Goal: Task Accomplishment & Management: Use online tool/utility

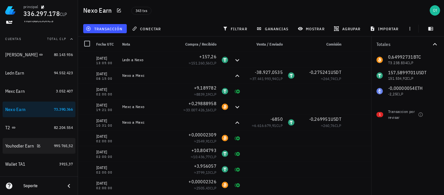
scroll to position [97, 0]
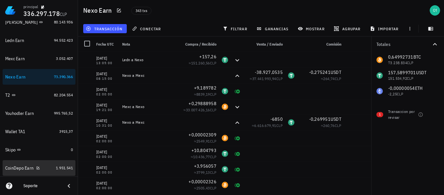
click at [19, 167] on div "CoinDepo Earn" at bounding box center [19, 168] width 28 height 6
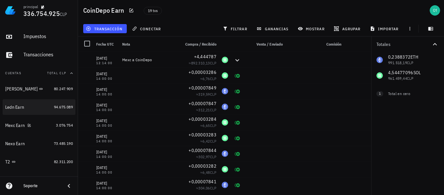
scroll to position [65, 0]
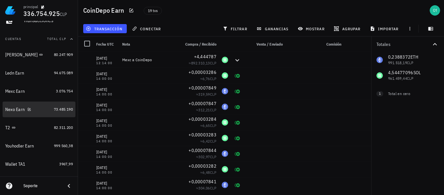
click at [14, 108] on div "Nexo Earn" at bounding box center [14, 110] width 19 height 6
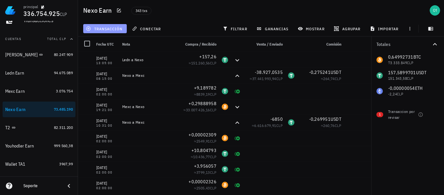
click at [113, 26] on span "transacción" at bounding box center [104, 28] width 35 height 5
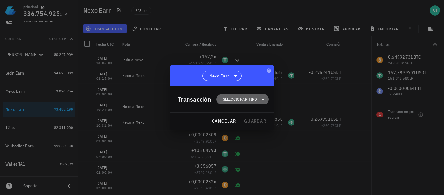
click at [253, 98] on span "Seleccionar tipo" at bounding box center [240, 99] width 34 height 6
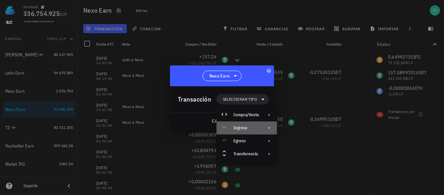
click at [257, 124] on div "Ingreso" at bounding box center [246, 127] width 60 height 13
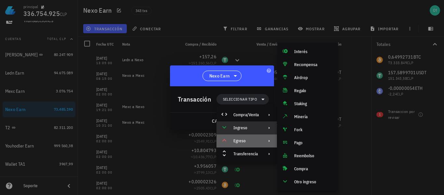
click at [259, 144] on div "Egreso" at bounding box center [246, 140] width 60 height 13
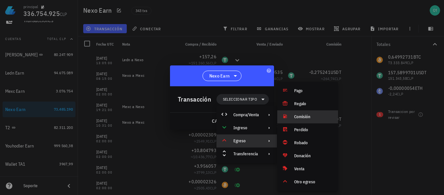
click at [301, 118] on div "Comisión" at bounding box center [313, 116] width 39 height 5
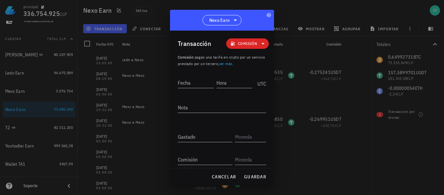
click at [232, 64] on link "ver más" at bounding box center [225, 63] width 13 height 5
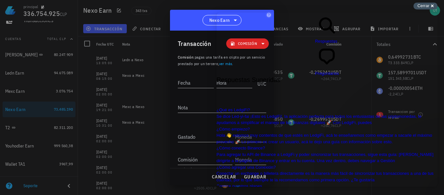
click at [420, 8] on div "Cerrar cross-small" at bounding box center [425, 6] width 24 height 7
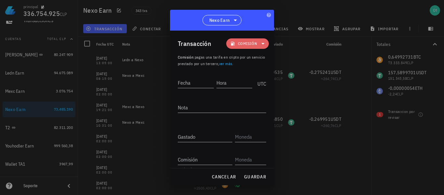
click at [261, 43] on icon at bounding box center [262, 44] width 3 height 2
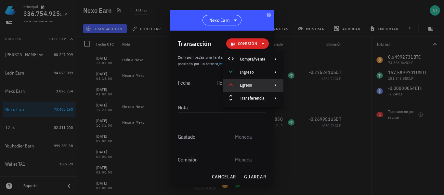
click at [273, 86] on icon at bounding box center [275, 85] width 5 height 5
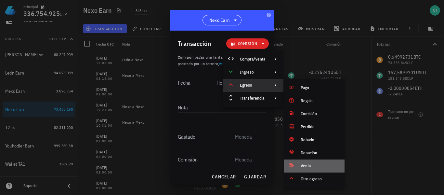
click at [309, 165] on div "Venta" at bounding box center [319, 165] width 39 height 5
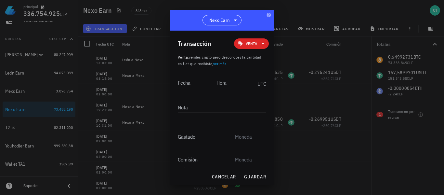
click at [223, 63] on link "ver más" at bounding box center [219, 63] width 13 height 5
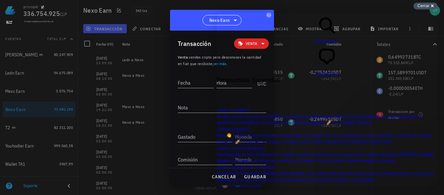
click at [418, 8] on span "Cerrar" at bounding box center [423, 5] width 12 height 5
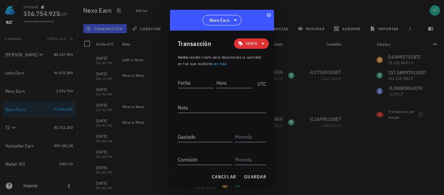
click at [259, 45] on icon at bounding box center [263, 44] width 8 height 8
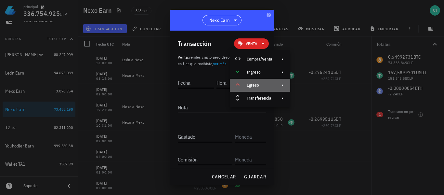
click at [269, 86] on div "Egreso" at bounding box center [259, 85] width 25 height 5
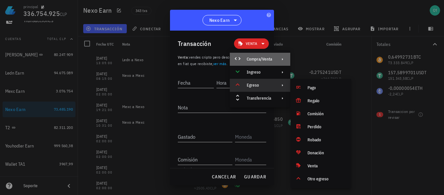
click at [273, 60] on div "Compra/Venta" at bounding box center [260, 59] width 60 height 13
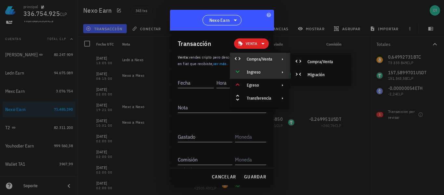
click at [269, 70] on div "Ingreso" at bounding box center [259, 72] width 25 height 5
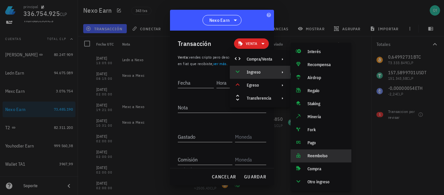
click at [314, 153] on div "Reembolso" at bounding box center [326, 155] width 39 height 5
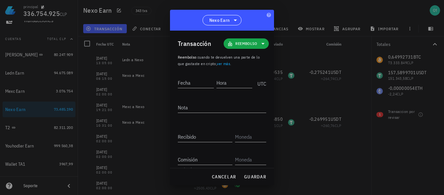
click at [226, 65] on link "ver más" at bounding box center [223, 63] width 13 height 5
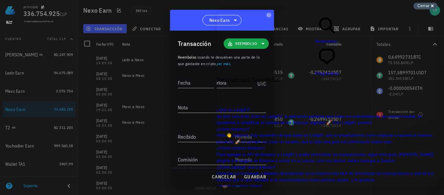
drag, startPoint x: 206, startPoint y: 1, endPoint x: 422, endPoint y: 9, distance: 215.5
click at [422, 9] on div "Cerrar cross-small" at bounding box center [425, 6] width 24 height 7
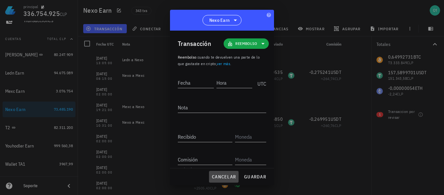
click at [222, 175] on span "cancelar" at bounding box center [223, 176] width 24 height 6
